Goal: Task Accomplishment & Management: Manage account settings

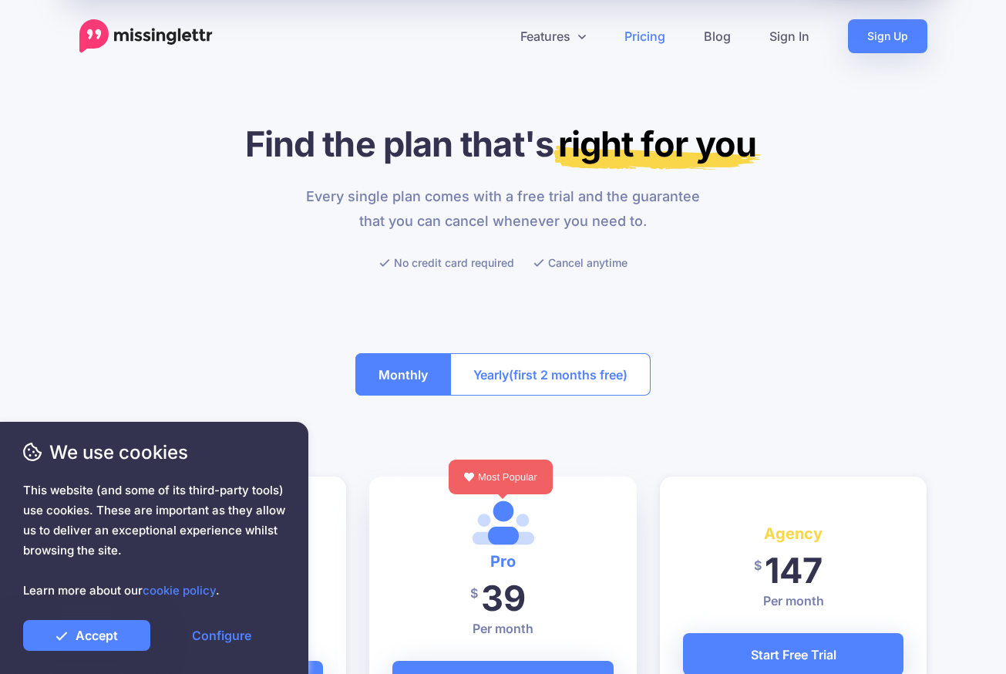
click at [188, 39] on img at bounding box center [145, 36] width 133 height 34
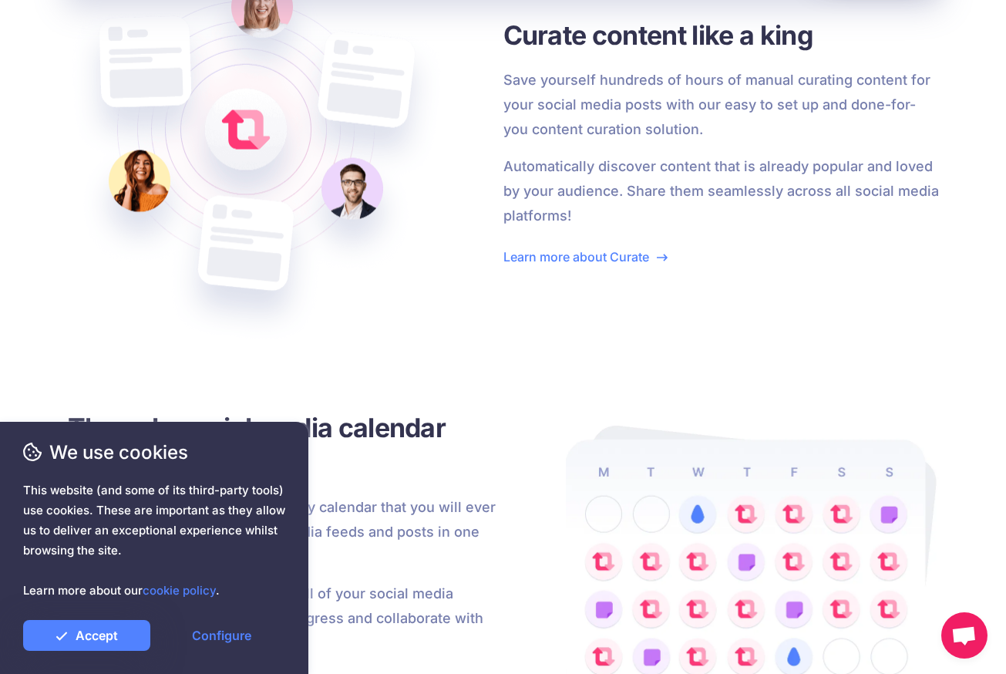
scroll to position [2348, 0]
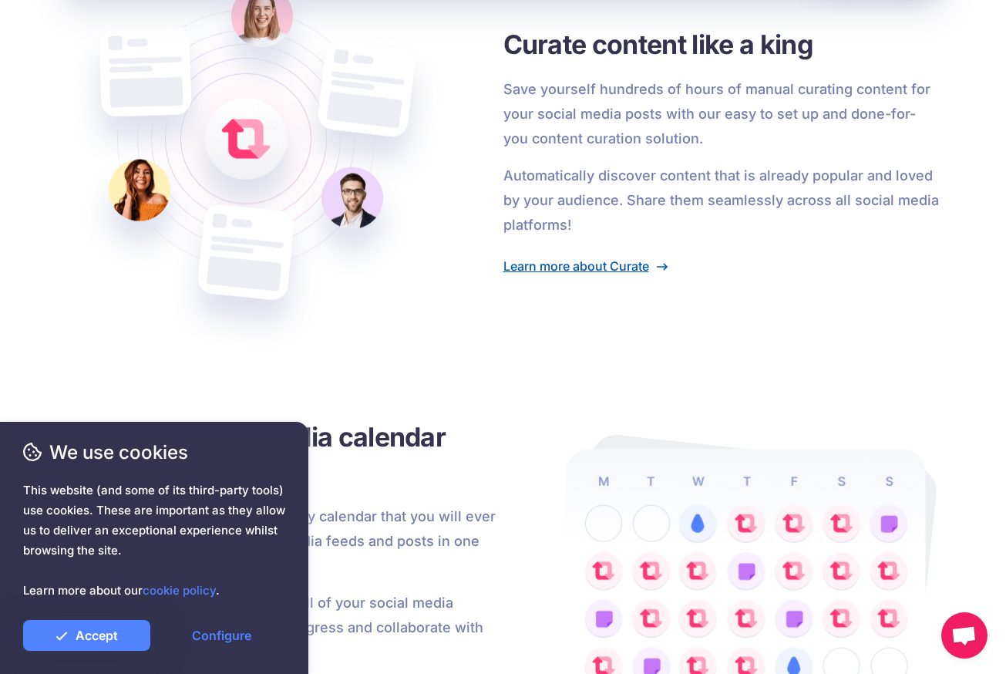
click at [554, 266] on link "Learn more about Curate" at bounding box center [586, 265] width 164 height 15
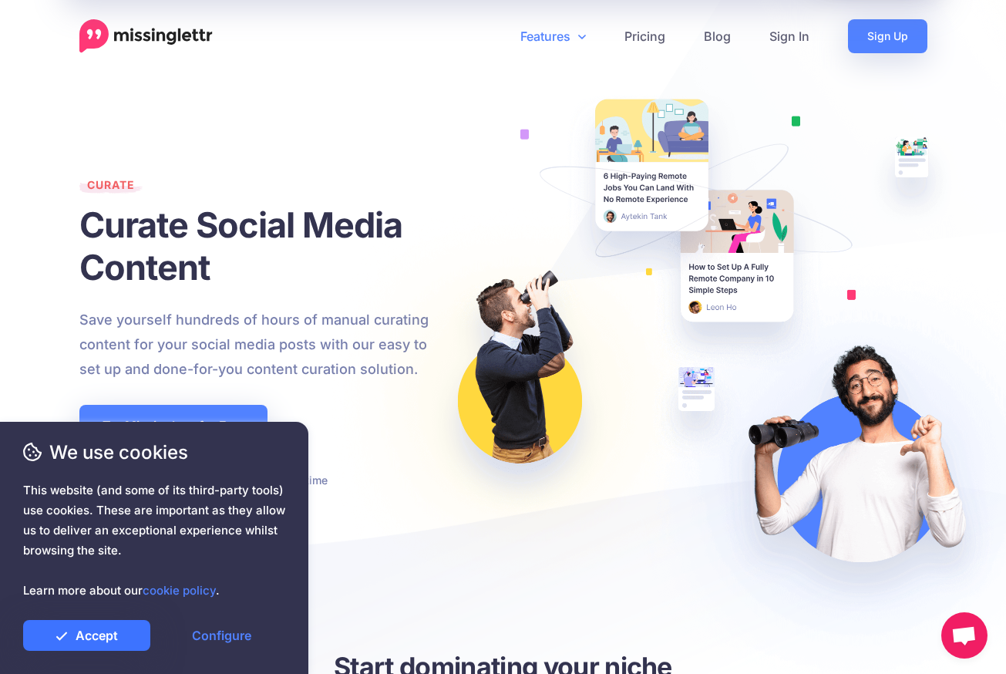
click at [110, 643] on link "Accept" at bounding box center [86, 635] width 127 height 31
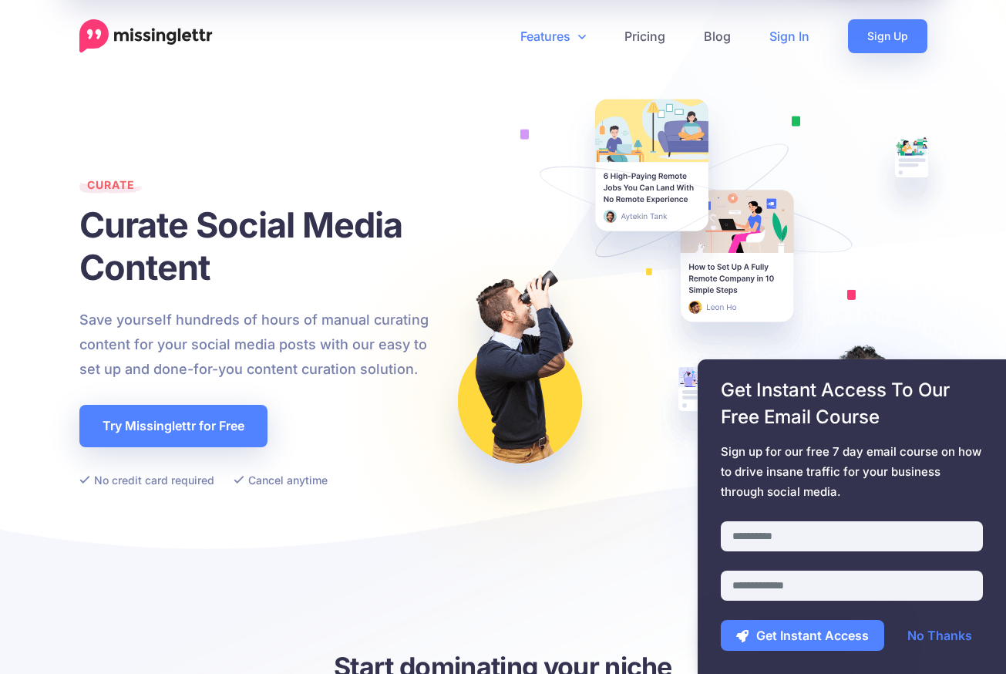
click at [793, 38] on link "Sign In" at bounding box center [789, 36] width 79 height 34
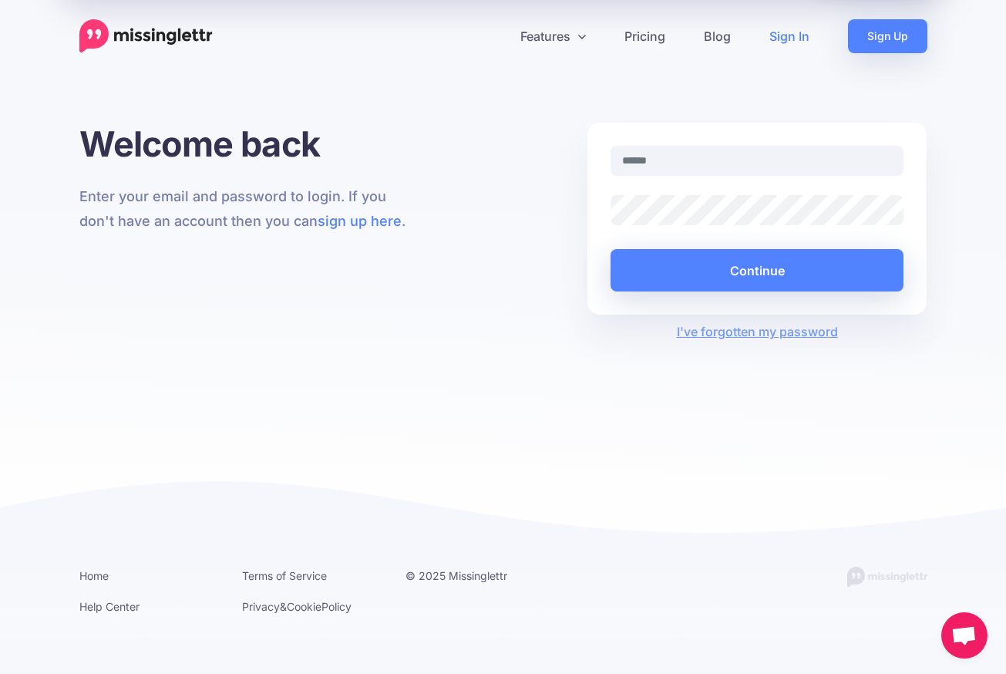
click at [712, 160] on input "text" at bounding box center [758, 161] width 294 height 30
click at [879, 158] on input "text" at bounding box center [758, 161] width 294 height 30
